Goal: Find specific page/section: Find specific page/section

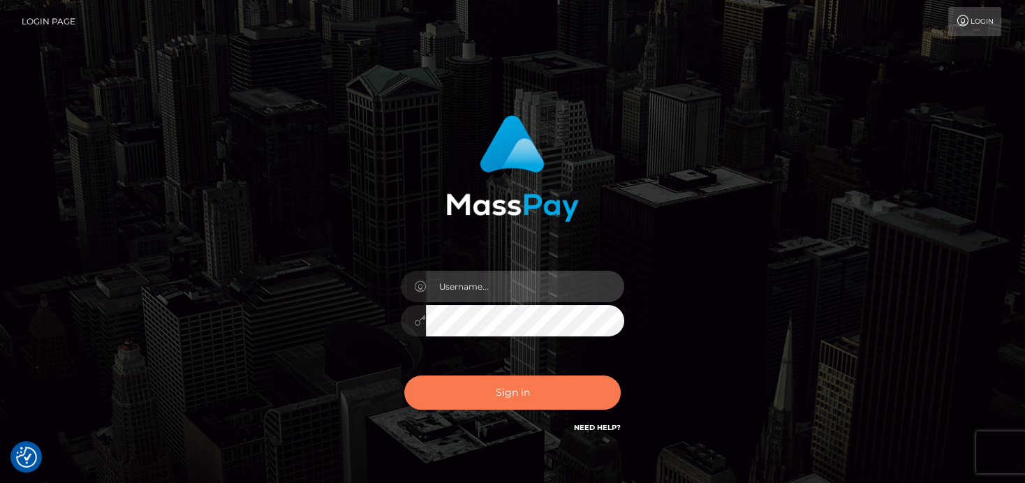
type input "[PERSON_NAME]"
click at [546, 390] on button "Sign in" at bounding box center [512, 393] width 216 height 34
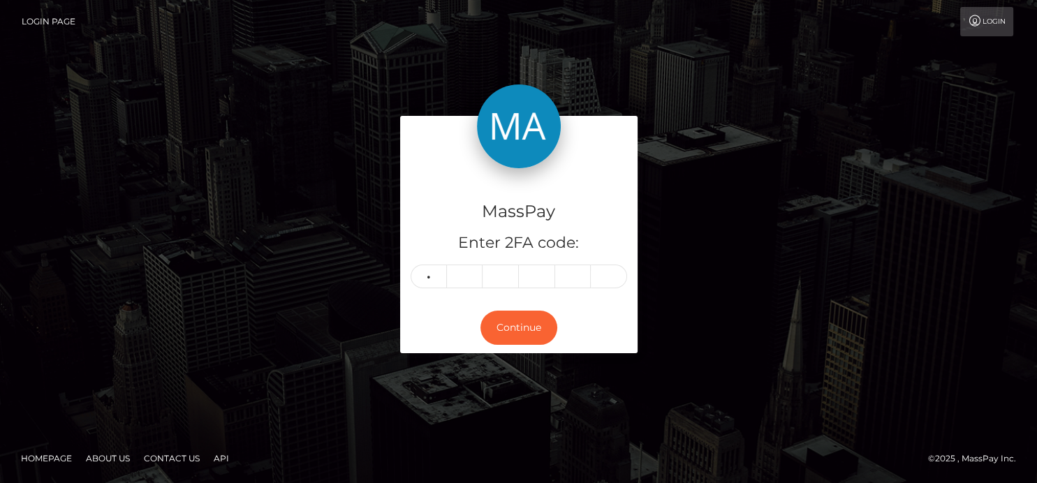
type input "5"
type input "1"
type input "6"
type input "8"
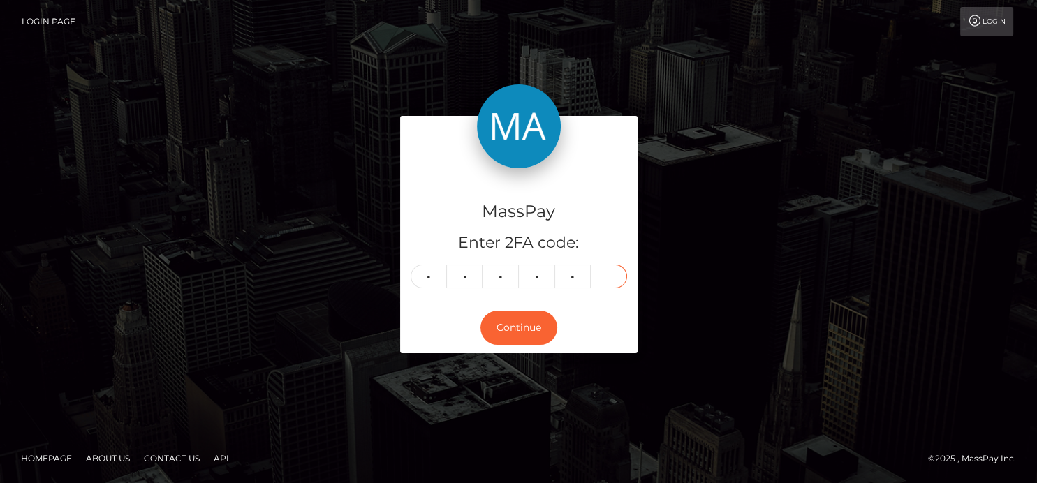
type input "2"
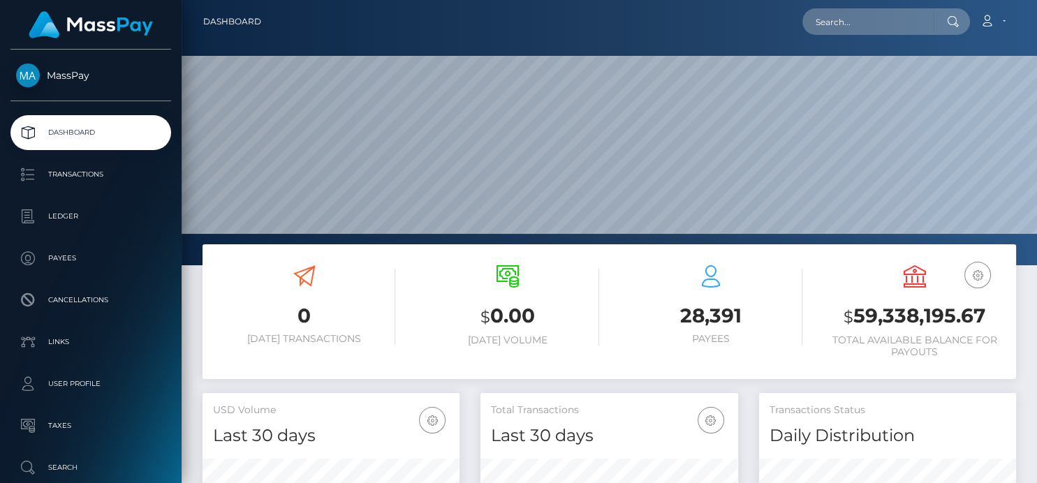
scroll to position [247, 257]
click at [860, 28] on input "text" at bounding box center [867, 21] width 131 height 27
paste input "5HRrWbb94KMfZOIQlwoEb3URj773"
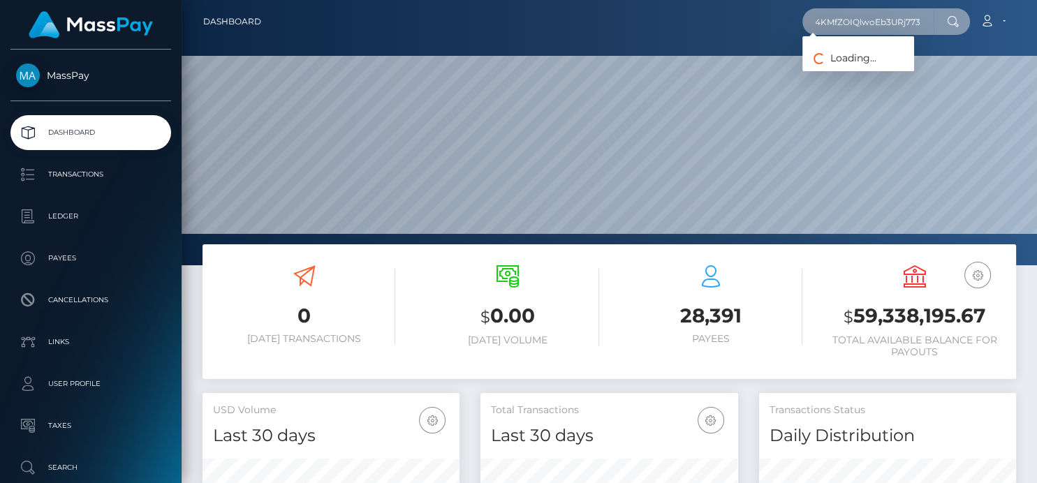
type input "5HRrWbb94KMfZOIQlwoEb3URj773"
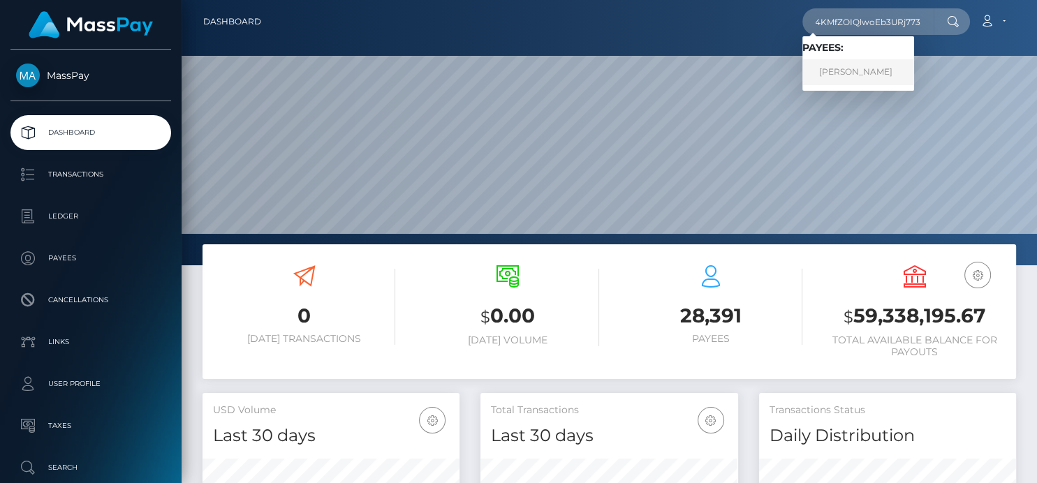
scroll to position [0, 0]
click at [896, 73] on link "SAMARRA RAE CHESSER" at bounding box center [858, 72] width 112 height 26
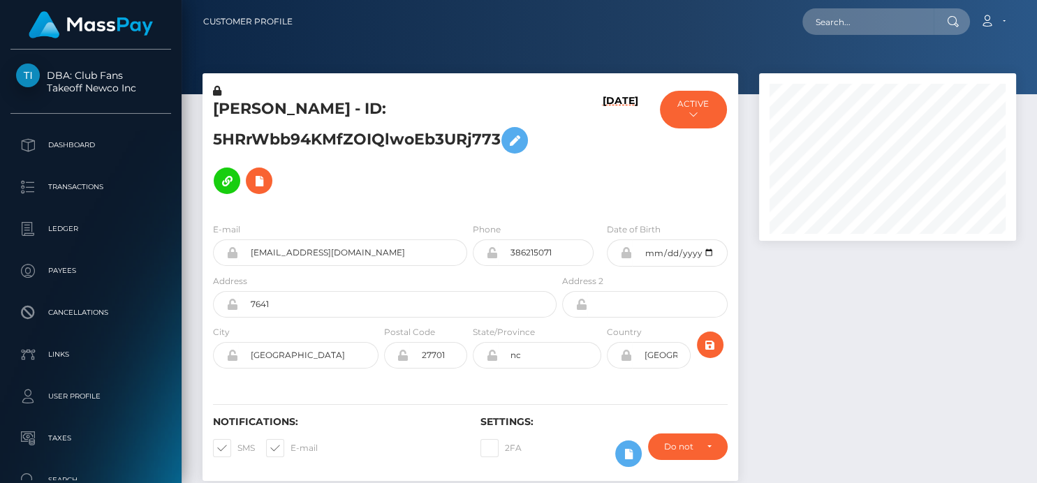
scroll to position [168, 257]
click at [851, 19] on input "text" at bounding box center [867, 21] width 131 height 27
paste input "almamartins103@gmail.com"
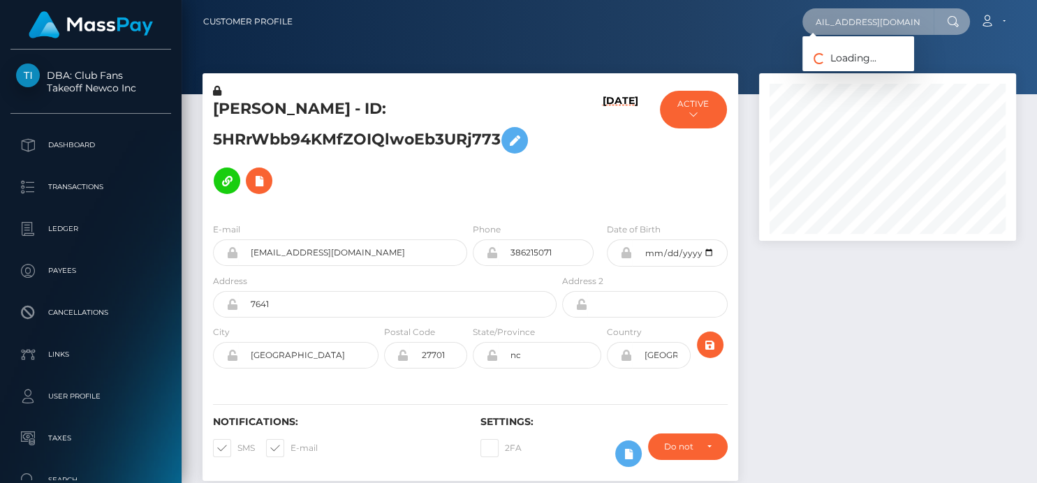
type input "almamartins103@gmail.com"
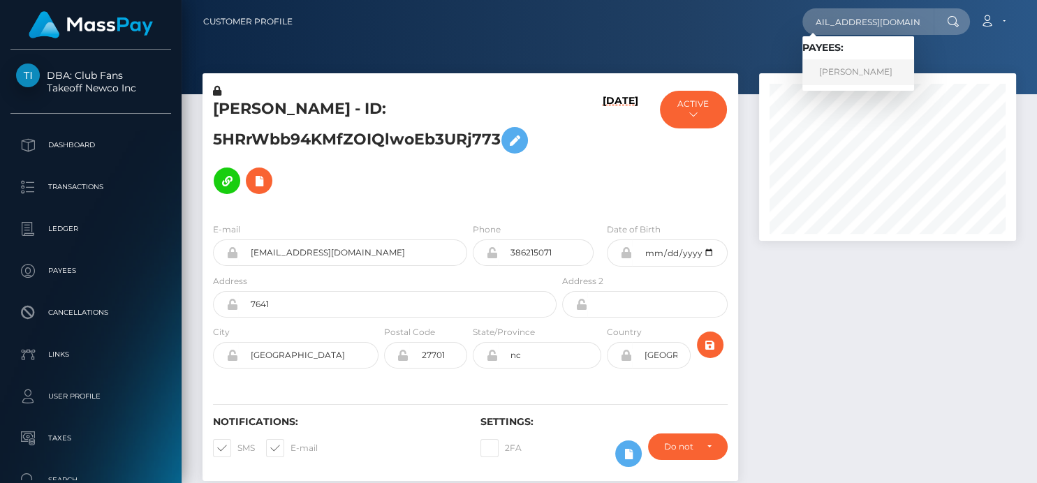
scroll to position [0, 0]
click at [848, 74] on link "SHIRLEY MARTINS" at bounding box center [858, 72] width 112 height 26
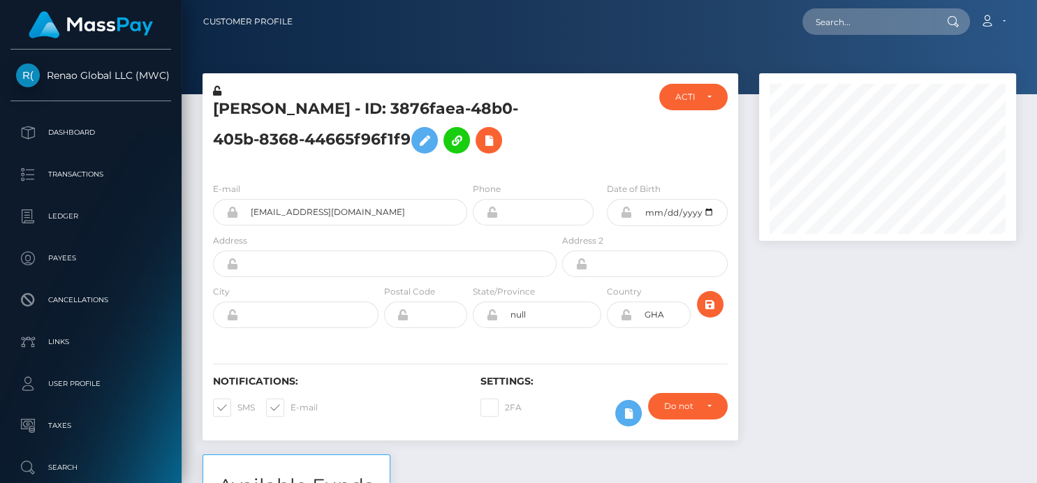
scroll to position [168, 257]
click at [491, 145] on icon at bounding box center [488, 140] width 17 height 17
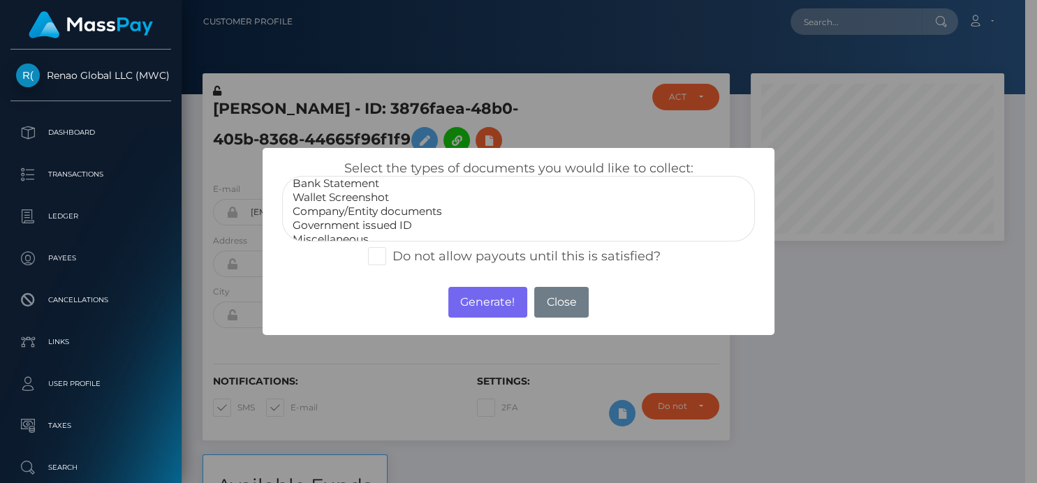
scroll to position [27, 0]
select select "Government issued ID"
click at [363, 217] on option "Government issued ID" at bounding box center [518, 217] width 454 height 14
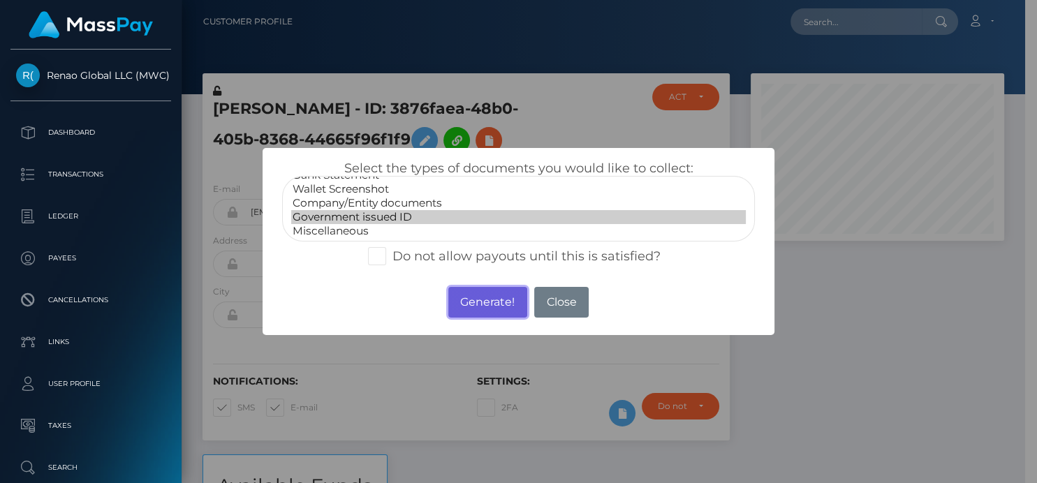
click at [482, 306] on button "Generate!" at bounding box center [487, 302] width 79 height 31
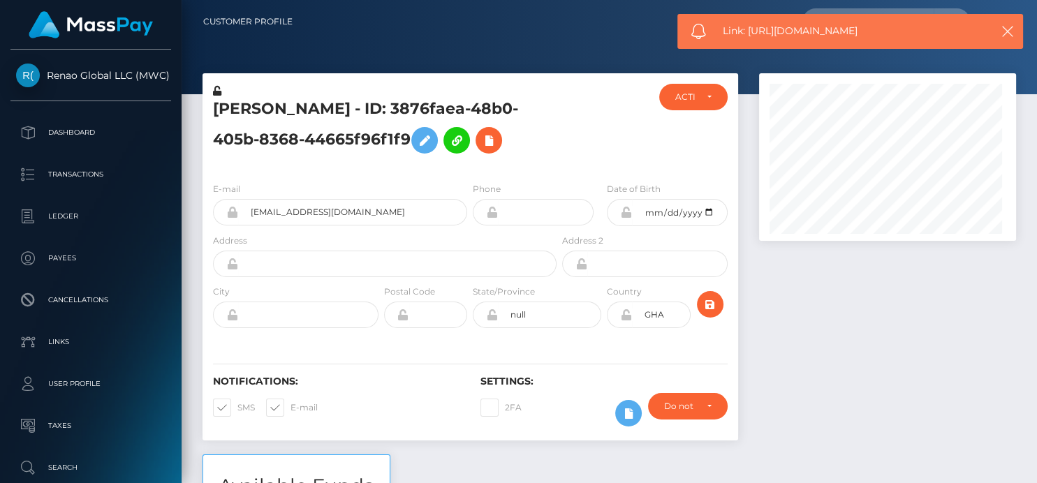
scroll to position [168, 257]
drag, startPoint x: 884, startPoint y: 35, endPoint x: 748, endPoint y: 21, distance: 136.8
click at [748, 21] on div "Link: https://l.maspay.io/EkDxs" at bounding box center [850, 31] width 346 height 35
copy span "https://l.maspay.io/EkDxs"
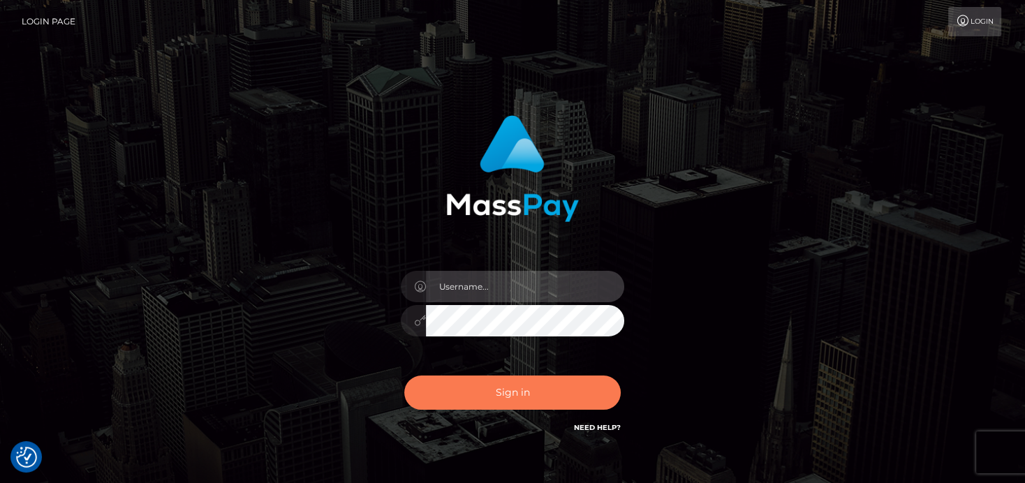
type input "denise"
click at [496, 394] on button "Sign in" at bounding box center [512, 393] width 216 height 34
type input "[PERSON_NAME]"
drag, startPoint x: 0, startPoint y: 0, endPoint x: 505, endPoint y: 468, distance: 689.0
click at [505, 468] on div "[PERSON_NAME] Sign in" at bounding box center [512, 282] width 1025 height 565
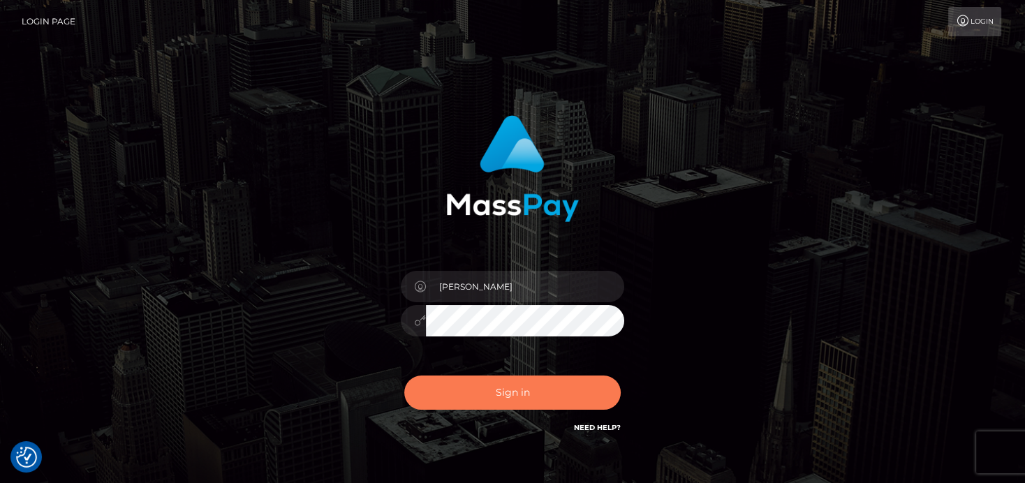
click at [508, 394] on button "Sign in" at bounding box center [512, 393] width 216 height 34
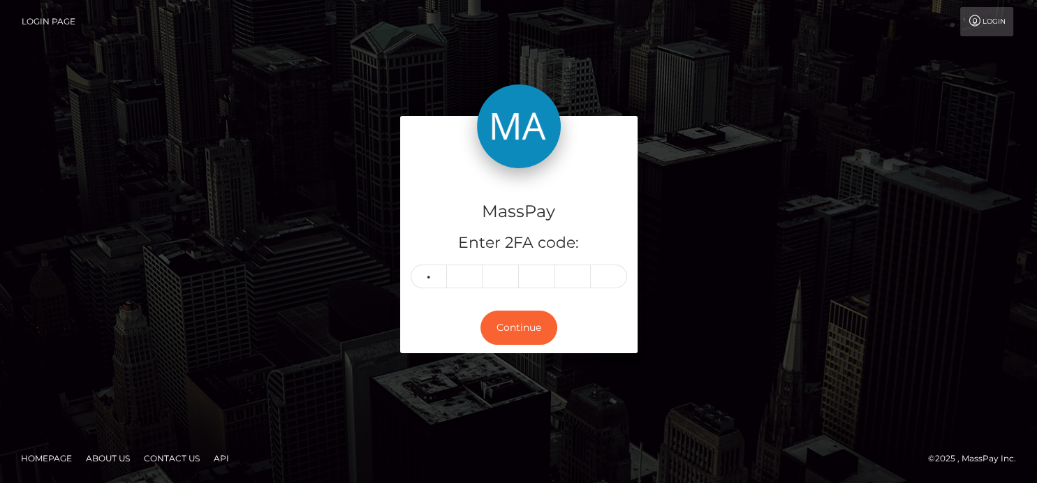
type input "7"
type input "5"
type input "3"
type input "2"
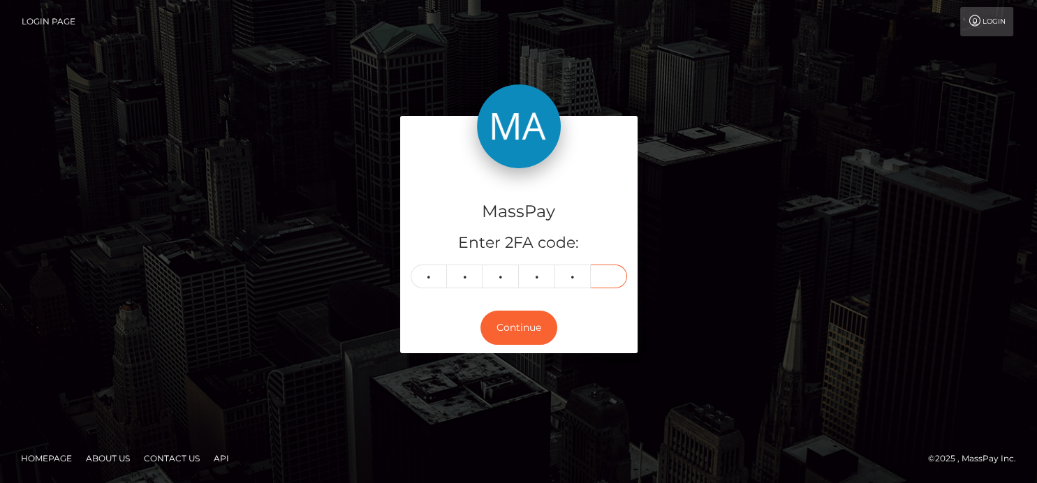
type input "2"
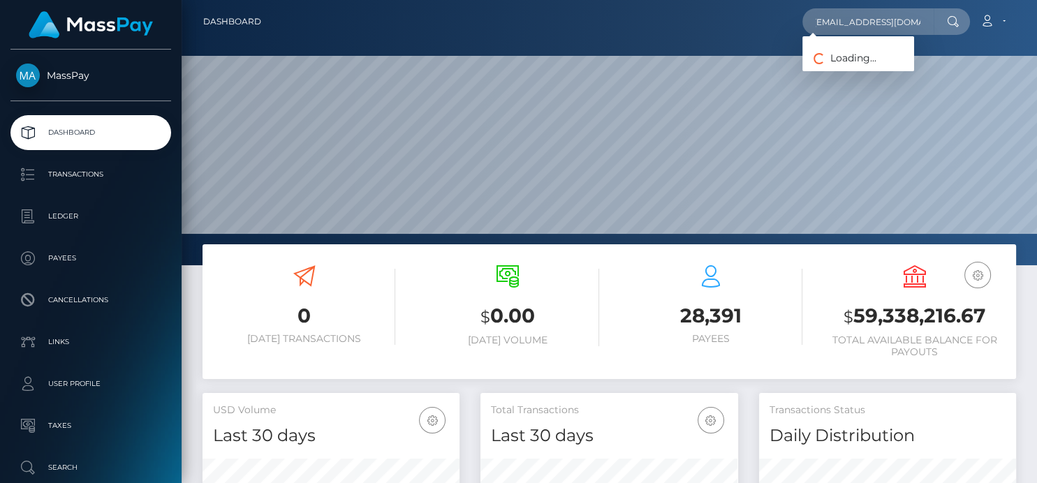
scroll to position [247, 257]
drag, startPoint x: 808, startPoint y: 65, endPoint x: 838, endPoint y: 80, distance: 34.3
click at [838, 80] on link "[PERSON_NAME]" at bounding box center [858, 72] width 112 height 26
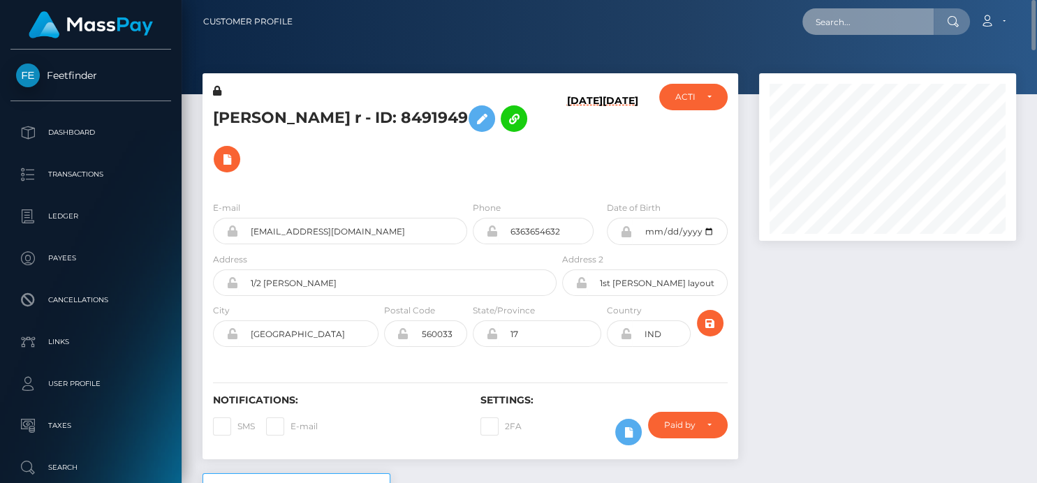
click at [833, 21] on input "text" at bounding box center [867, 21] width 131 height 27
paste input "[EMAIL_ADDRESS][DOMAIN_NAME]"
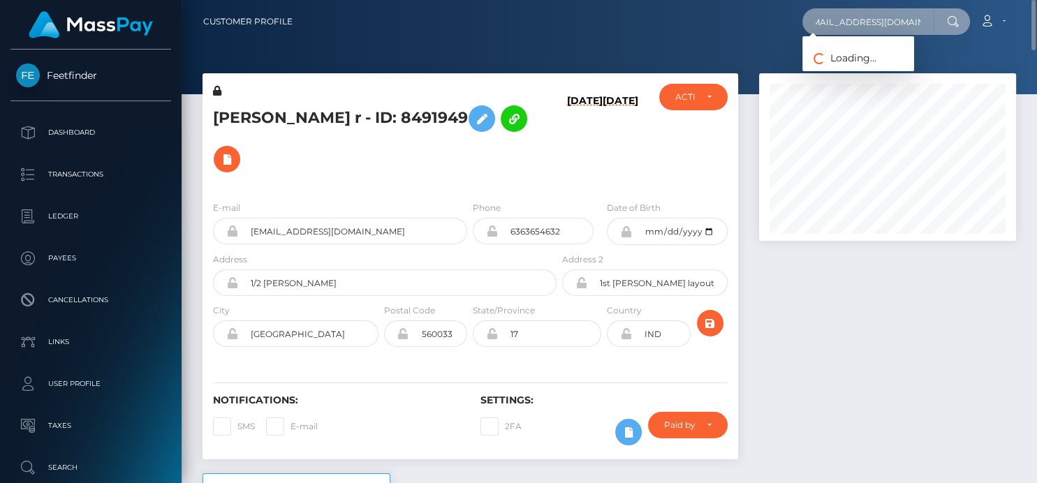
type input "[EMAIL_ADDRESS][DOMAIN_NAME]"
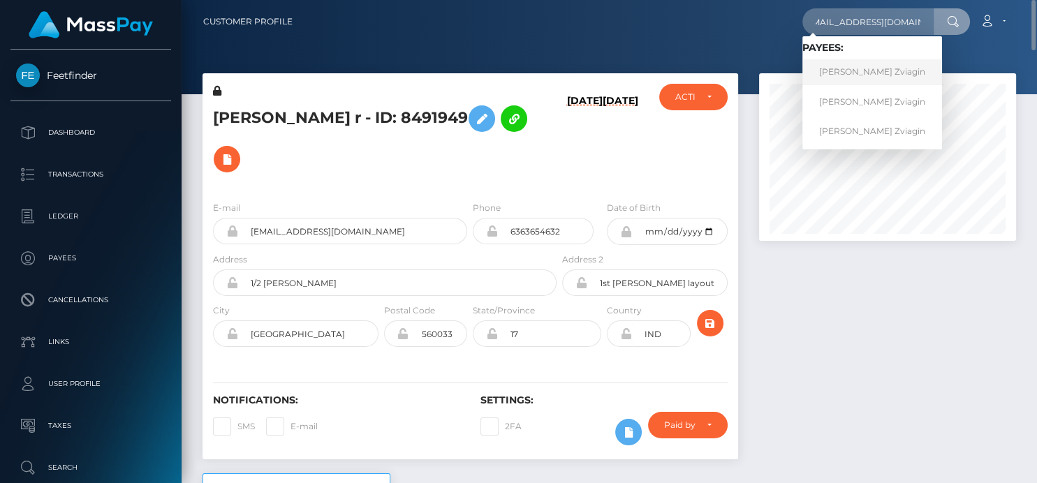
click at [831, 79] on link "[PERSON_NAME] Zviagin" at bounding box center [872, 72] width 140 height 26
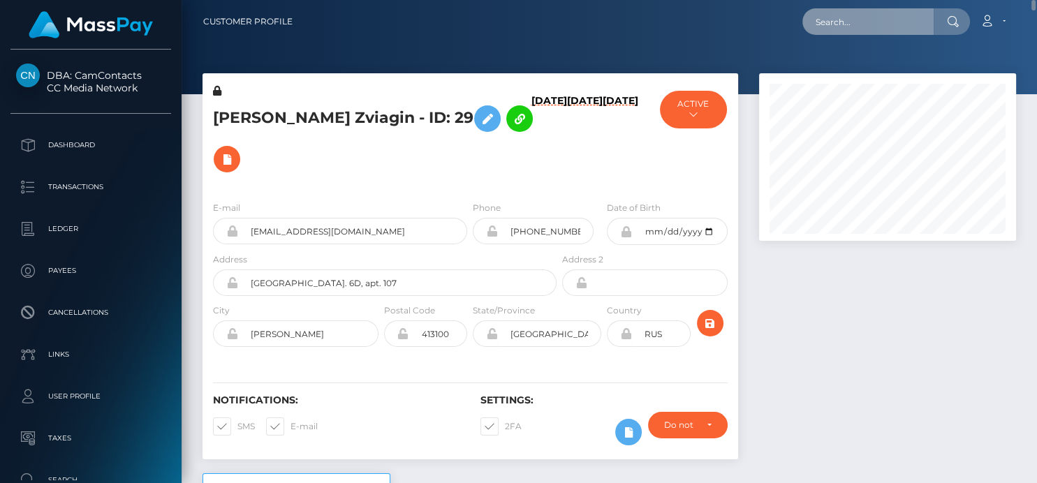
click at [824, 19] on input "text" at bounding box center [867, 21] width 131 height 27
paste input "[EMAIL_ADDRESS][DOMAIN_NAME]"
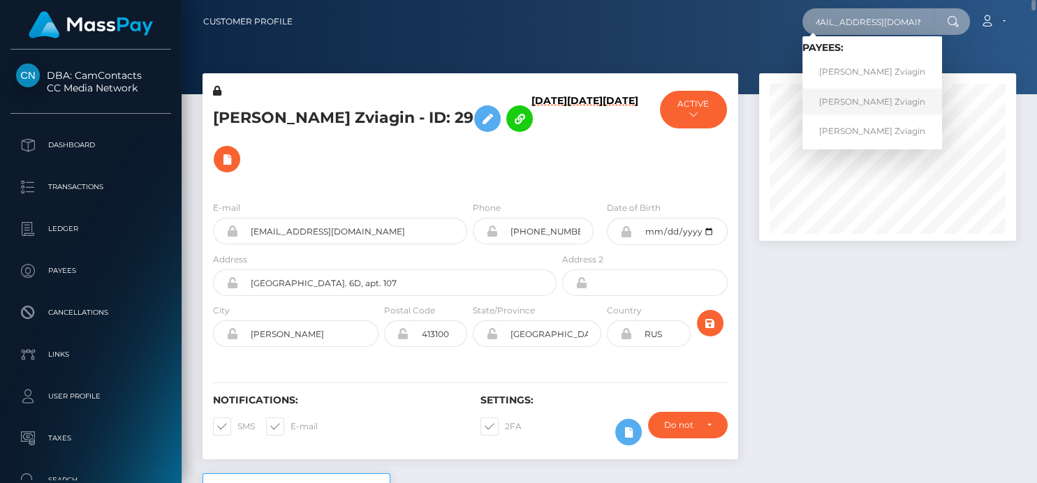
type input "[EMAIL_ADDRESS][DOMAIN_NAME]"
click at [861, 109] on link "[PERSON_NAME] Zviagin" at bounding box center [872, 102] width 140 height 26
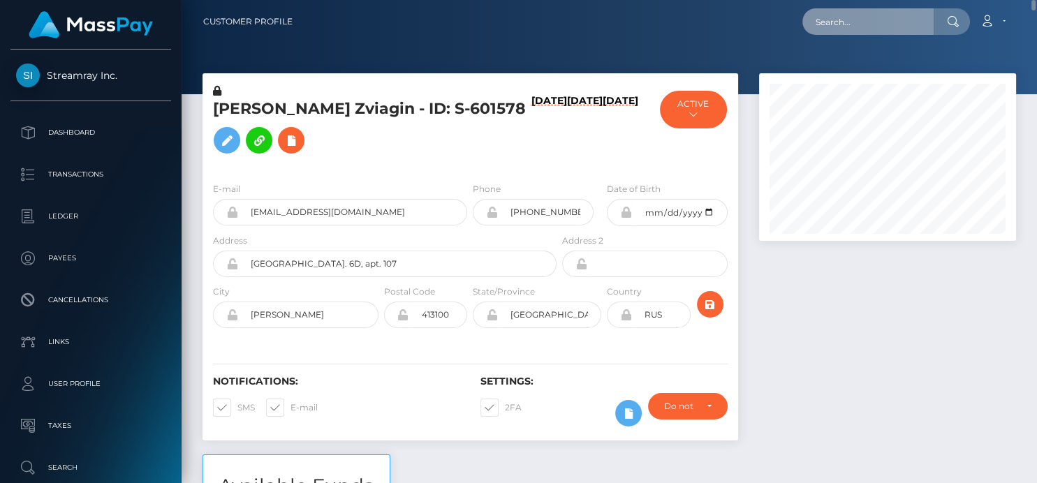
click at [831, 20] on input "text" at bounding box center [867, 21] width 131 height 27
paste input "workgroupmodels@mail.ru"
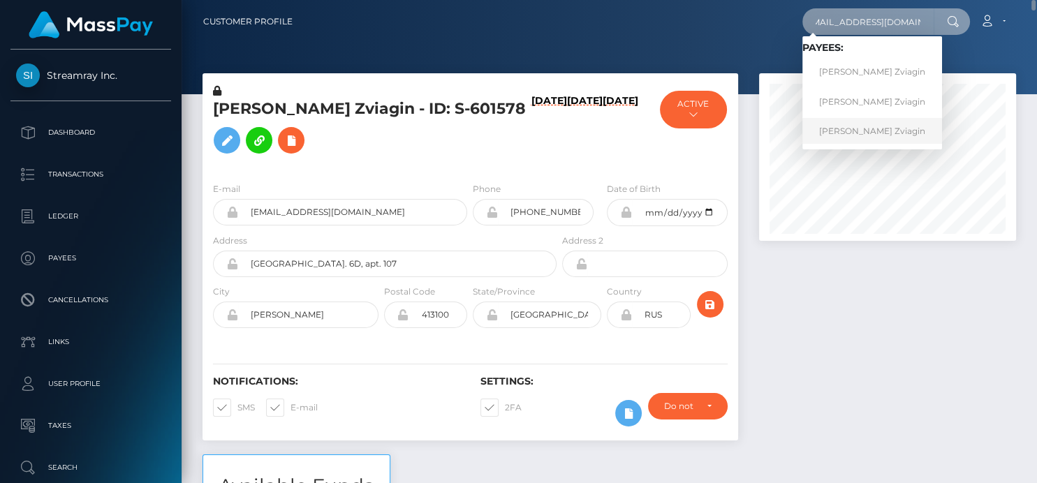
type input "workgroupmodels@mail.ru"
click at [840, 125] on link "Vladimir Vyacheslavovych Zviagin" at bounding box center [872, 131] width 140 height 26
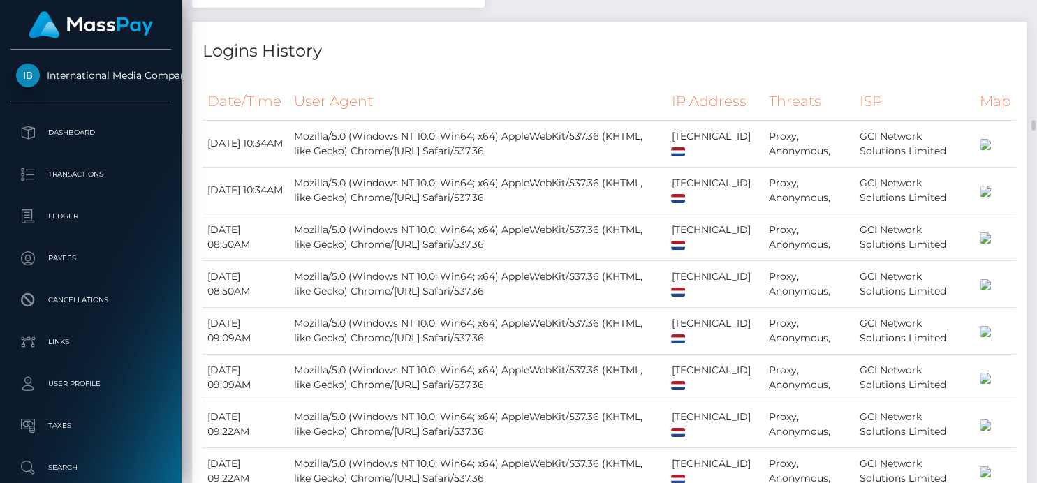
scroll to position [1862, 0]
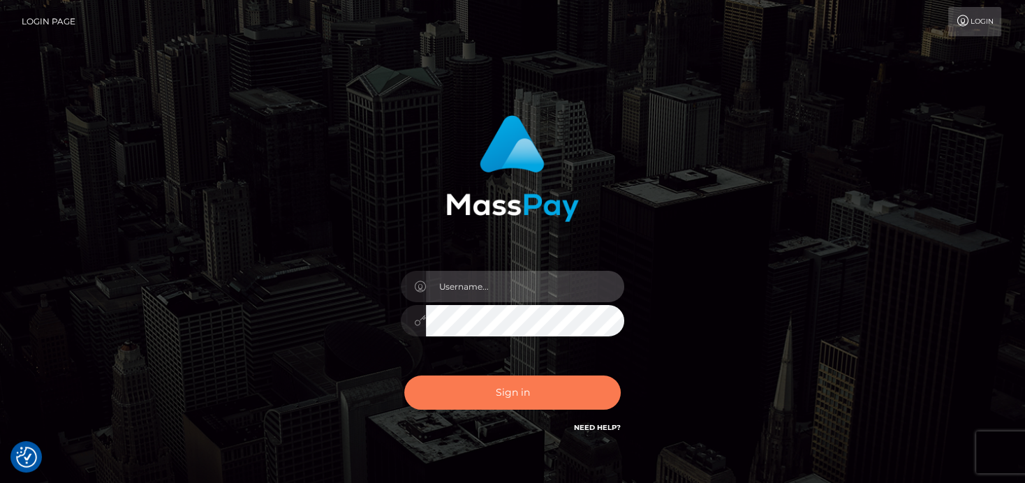
type input "denise"
click at [476, 393] on button "Sign in" at bounding box center [512, 393] width 216 height 34
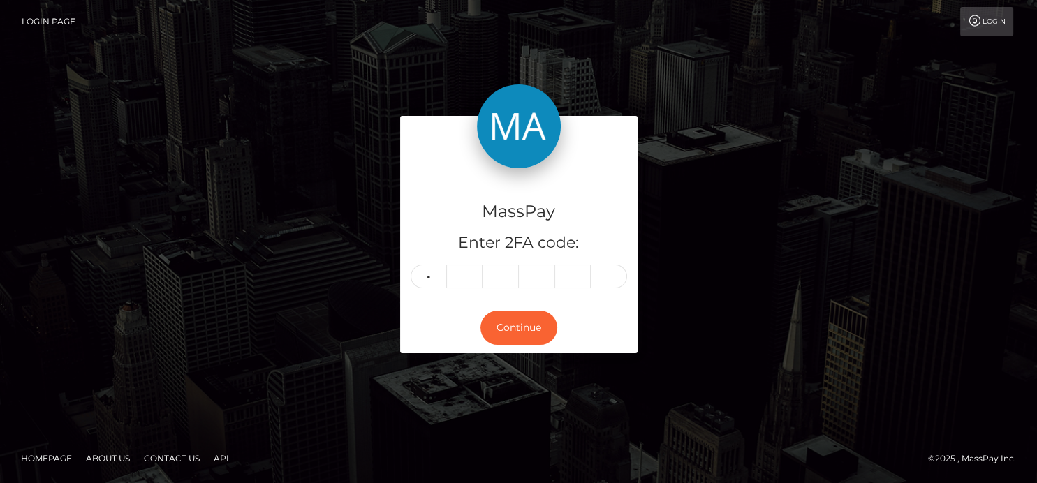
type input "8"
type input "5"
type input "9"
type input "4"
type input "5"
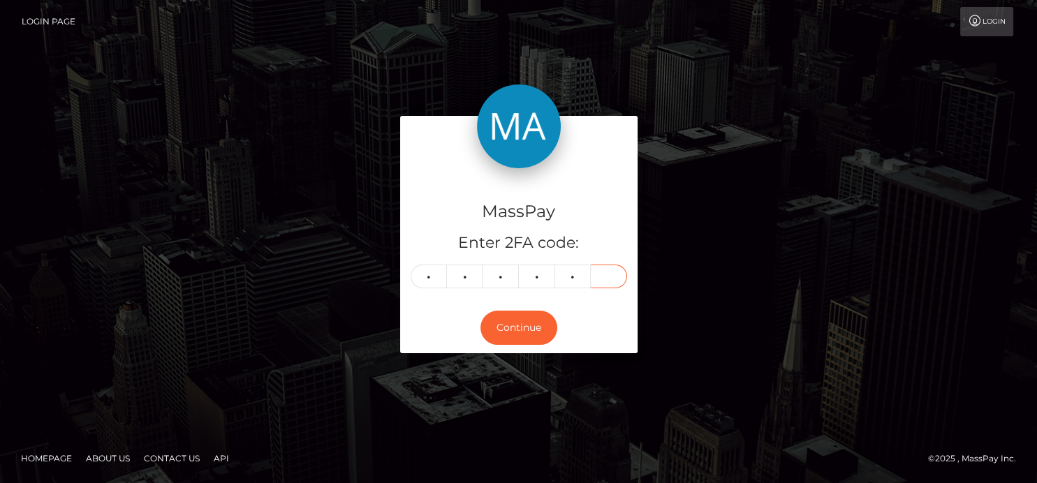
type input "8"
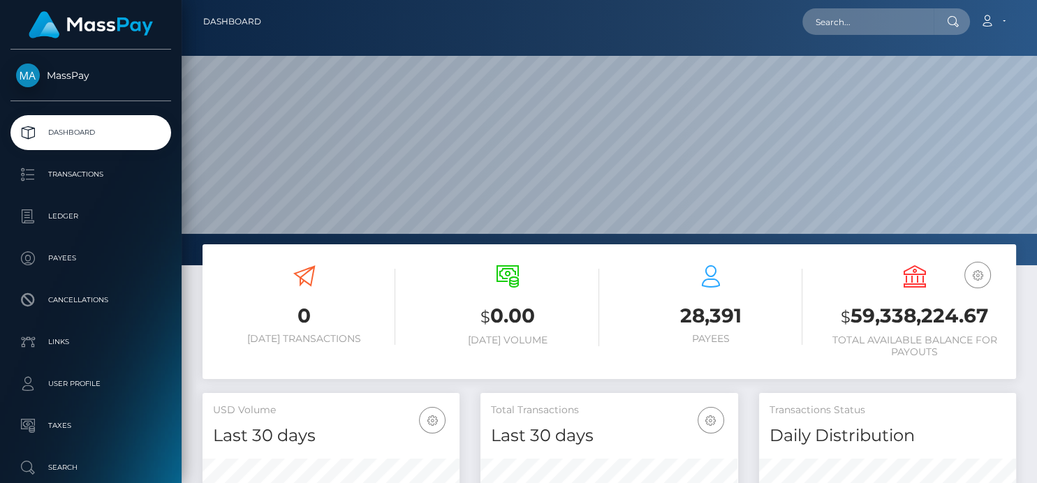
scroll to position [247, 257]
click at [832, 29] on input "text" at bounding box center [867, 21] width 131 height 27
paste input "carlanewnam@gmail.com"
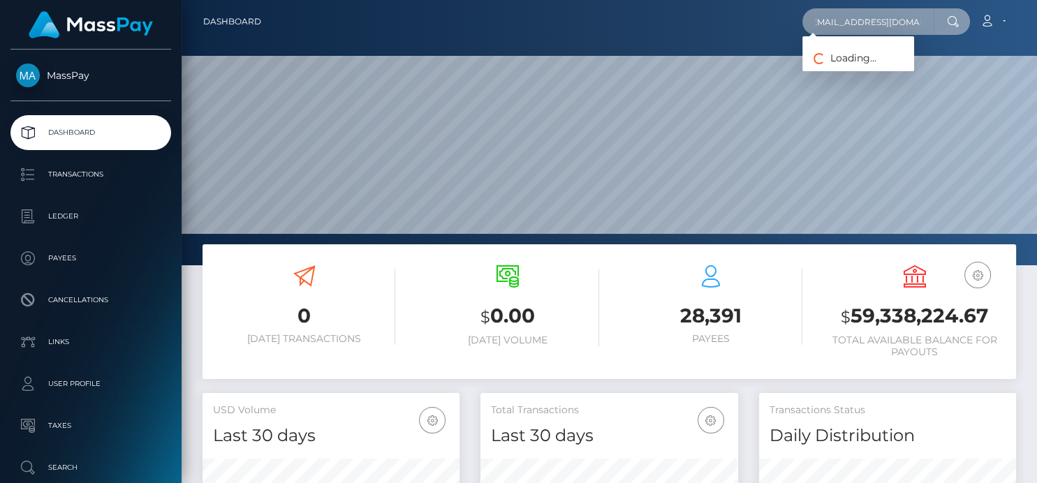
type input "carlanewnam@gmail.com"
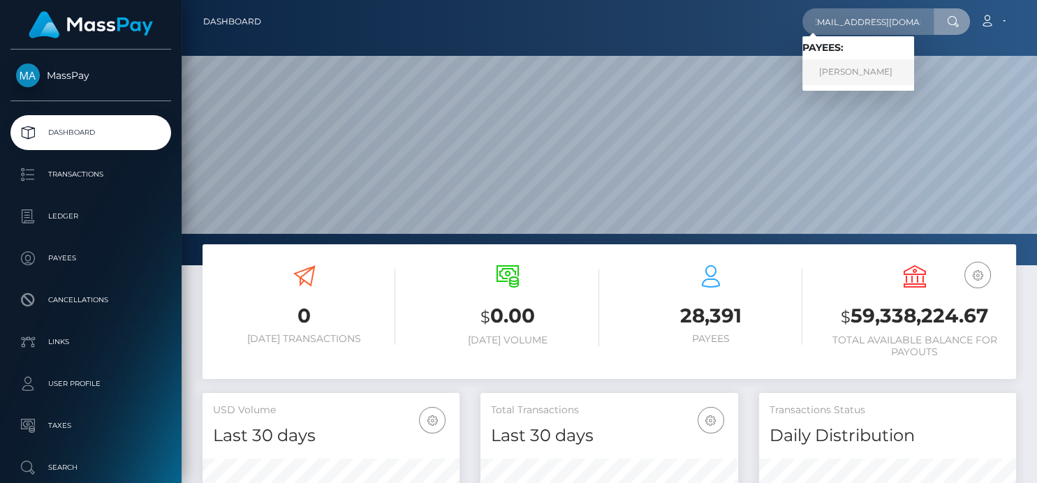
click at [848, 80] on link "Carla Roobottom" at bounding box center [858, 72] width 112 height 26
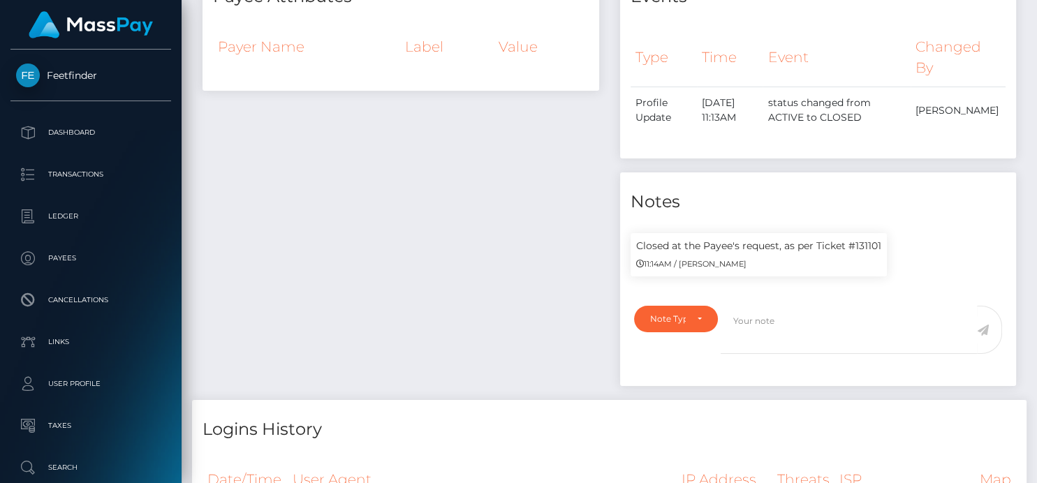
scroll to position [168, 257]
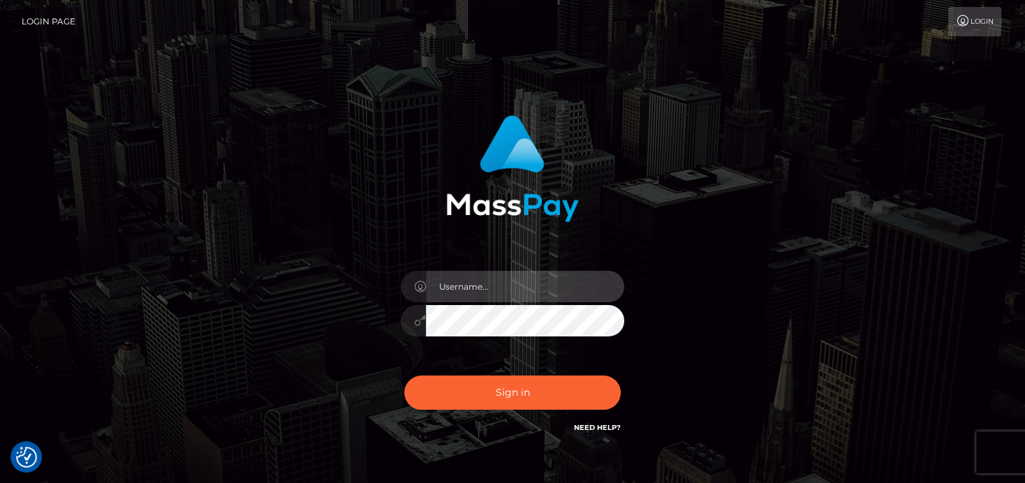
type input "[PERSON_NAME]"
click at [507, 415] on div "Sign in Need Help?" at bounding box center [512, 398] width 244 height 62
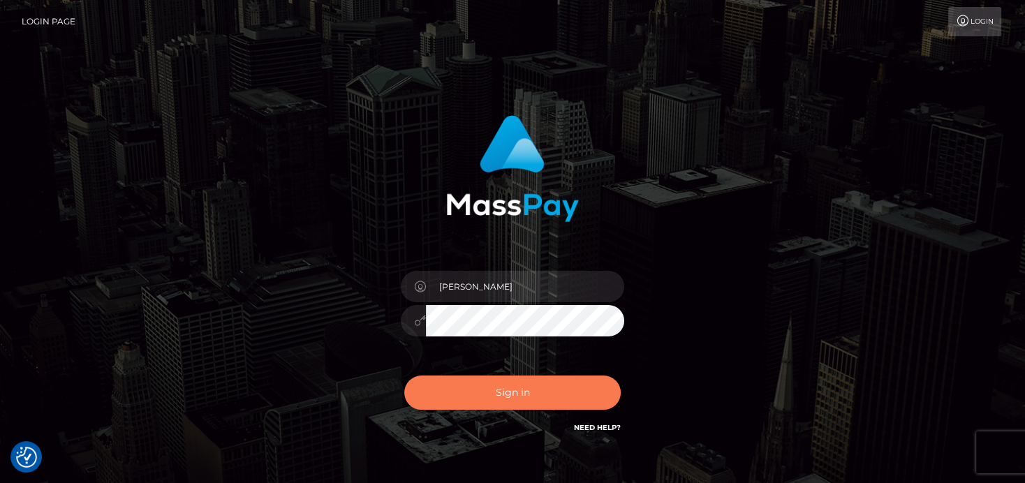
click at [526, 396] on button "Sign in" at bounding box center [512, 393] width 216 height 34
click at [525, 393] on div "Sign in Need Help?" at bounding box center [512, 398] width 244 height 62
type input "[PERSON_NAME]"
click at [522, 380] on button "Sign in" at bounding box center [512, 393] width 216 height 34
click at [522, 388] on button "Sign in" at bounding box center [512, 393] width 216 height 34
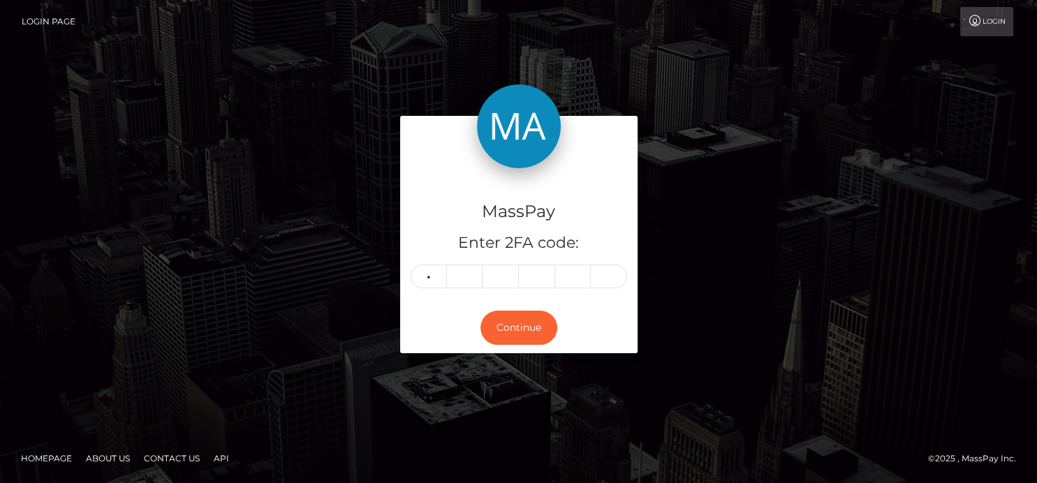
type input "4"
type input "8"
type input "2"
type input "1"
type input "4"
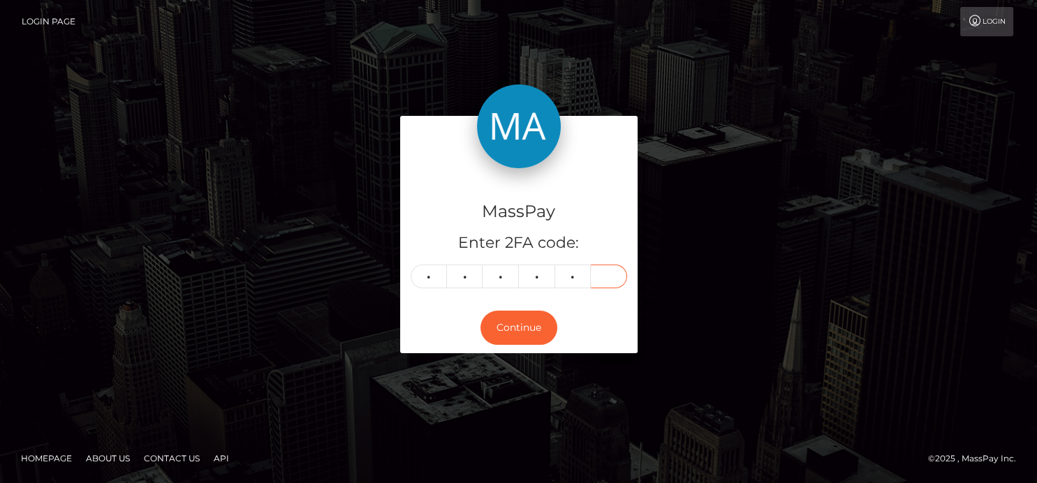
type input "6"
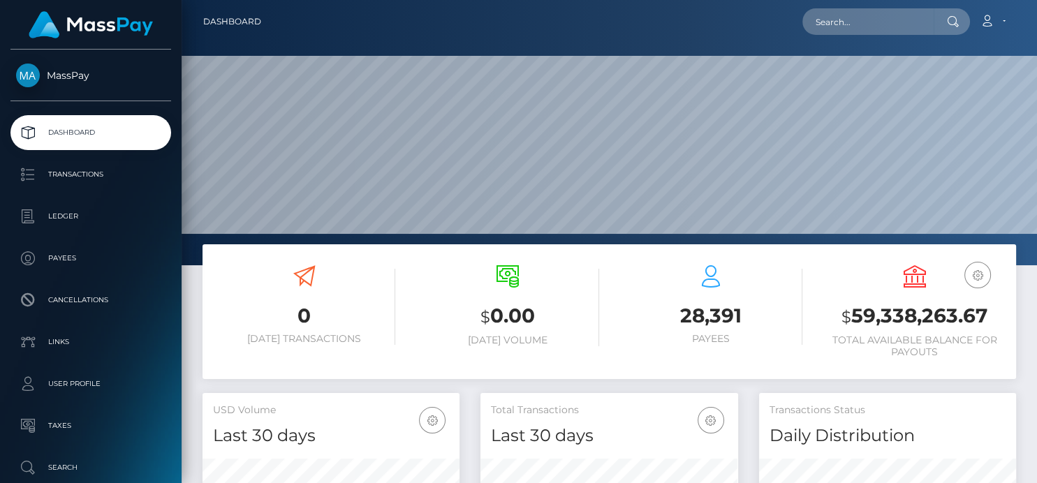
scroll to position [247, 257]
click at [836, 26] on input "text" at bounding box center [867, 21] width 131 height 27
paste input "[PERSON_NAME][EMAIL_ADDRESS][DOMAIN_NAME]"
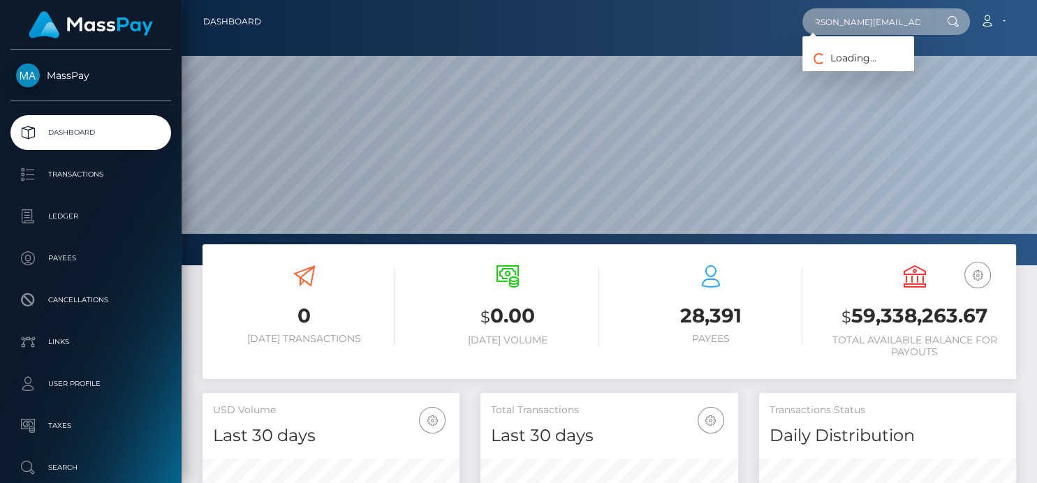
type input "[PERSON_NAME][EMAIL_ADDRESS][DOMAIN_NAME]"
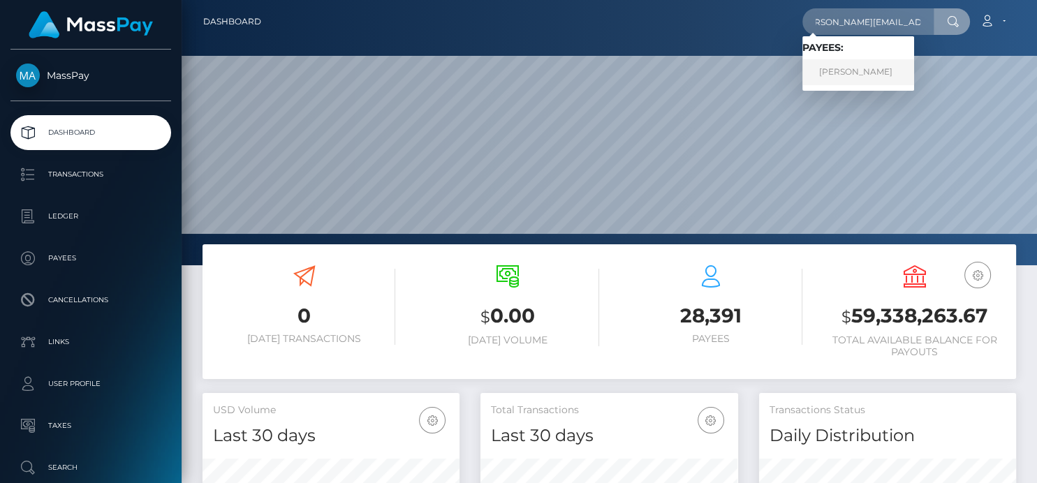
click at [843, 82] on link "ANGELA FEBBRAIO" at bounding box center [858, 72] width 112 height 26
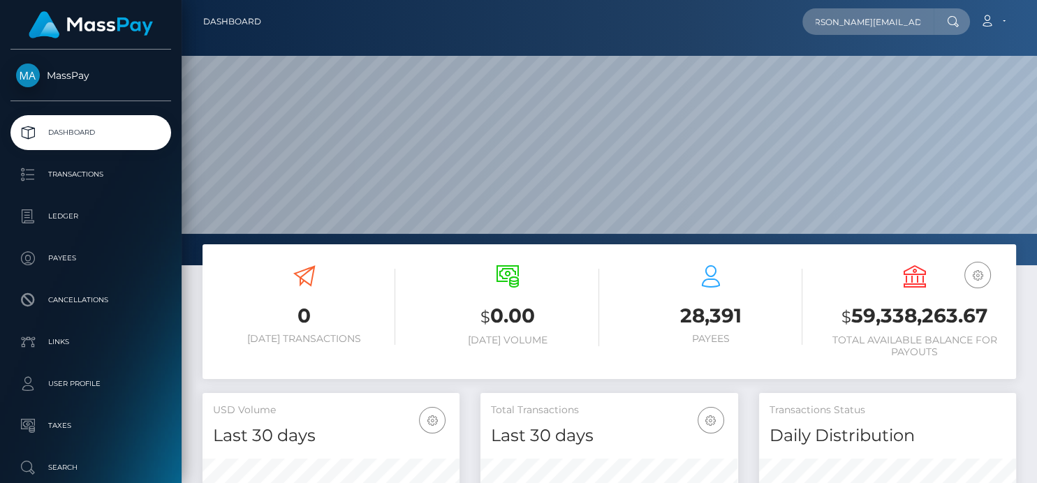
scroll to position [0, 0]
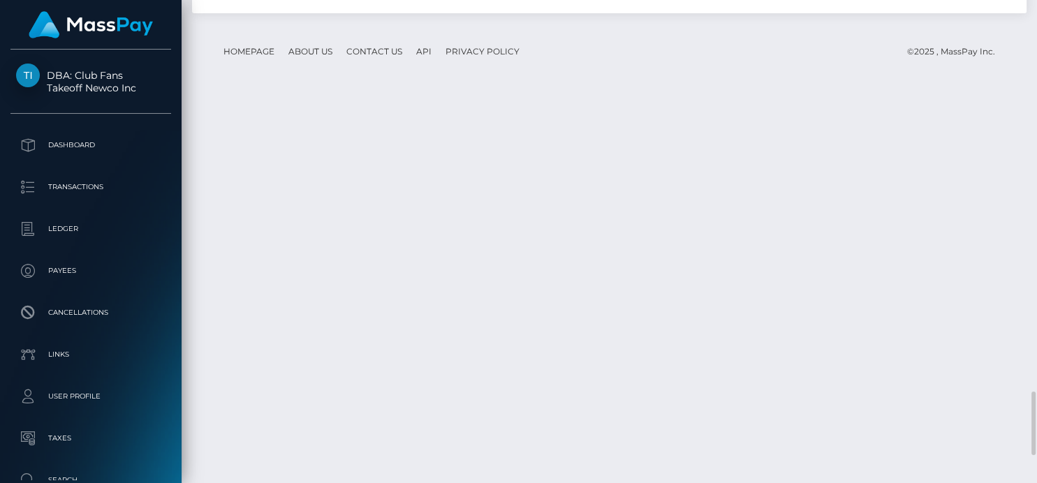
scroll to position [168, 257]
